Goal: Information Seeking & Learning: Learn about a topic

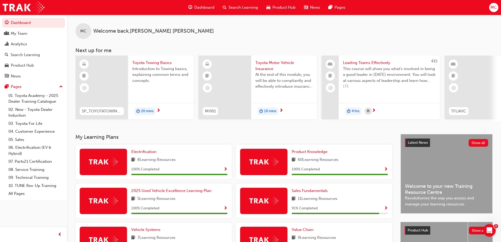
click at [212, 6] on span "Dashboard" at bounding box center [204, 7] width 20 height 6
click at [236, 6] on span "Search Learning" at bounding box center [242, 7] width 29 height 6
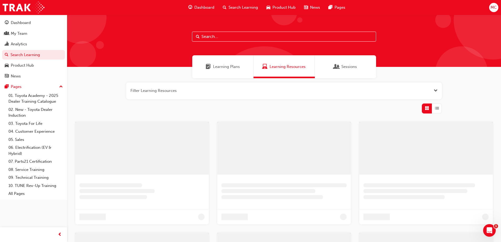
click at [236, 6] on span "Search Learning" at bounding box center [242, 7] width 29 height 6
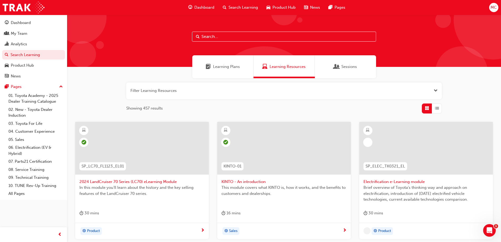
click at [208, 33] on input "text" at bounding box center [284, 37] width 184 height 10
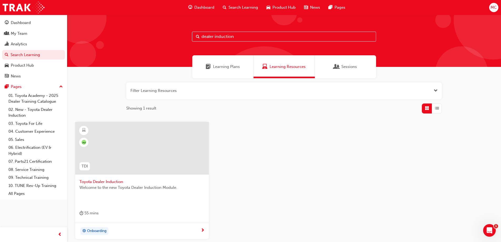
type input "dealer induction"
click at [115, 181] on span "Toyota Dealer Induction" at bounding box center [141, 182] width 125 height 6
